Goal: Task Accomplishment & Management: Manage account settings

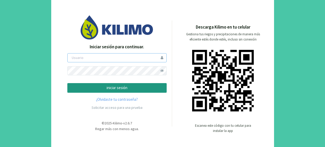
type input "[EMAIL_ADDRESS][PERSON_NAME][DOMAIN_NAME]"
click at [115, 88] on p "iniciar sesión" at bounding box center [117, 88] width 91 height 6
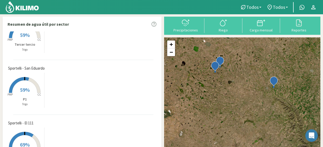
scroll to position [12, 0]
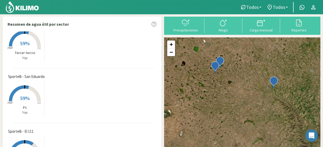
click at [23, 116] on rect at bounding box center [25, 102] width 42 height 42
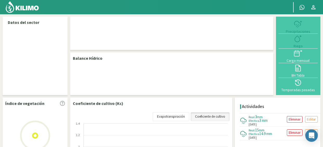
select select "2: Object"
